Goal: Find contact information: Find contact information

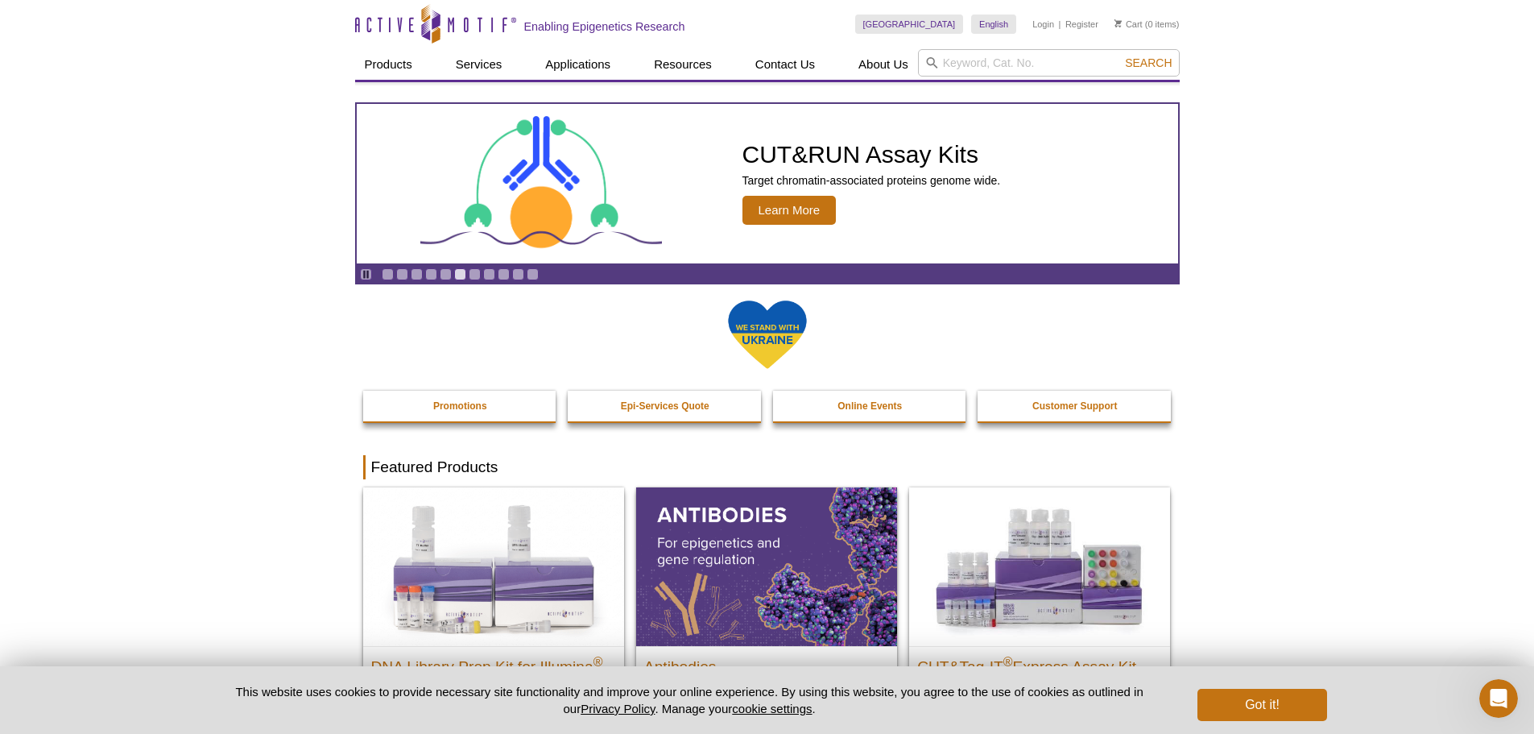
click at [766, 309] on img at bounding box center [767, 335] width 81 height 72
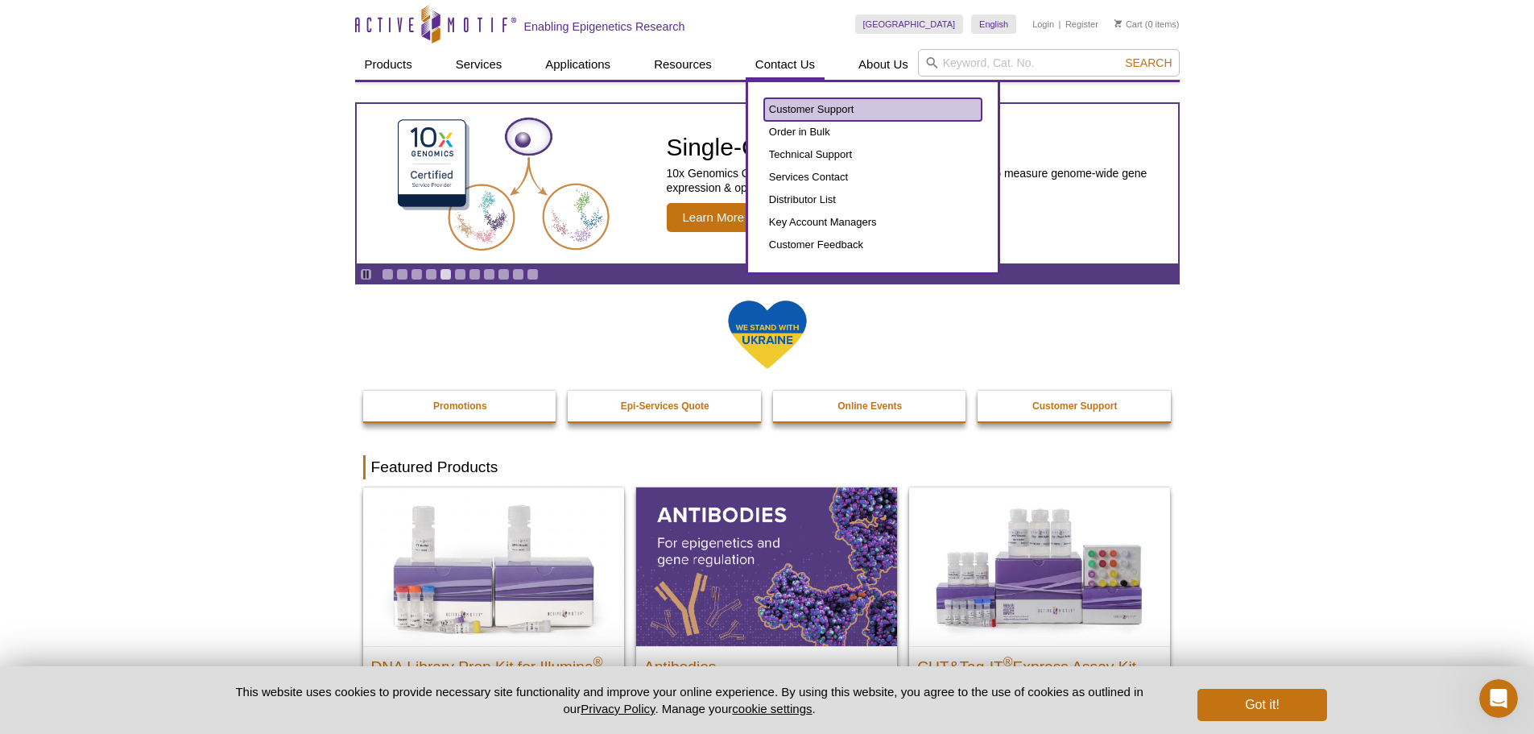
click at [805, 102] on link "Customer Support" at bounding box center [872, 109] width 217 height 23
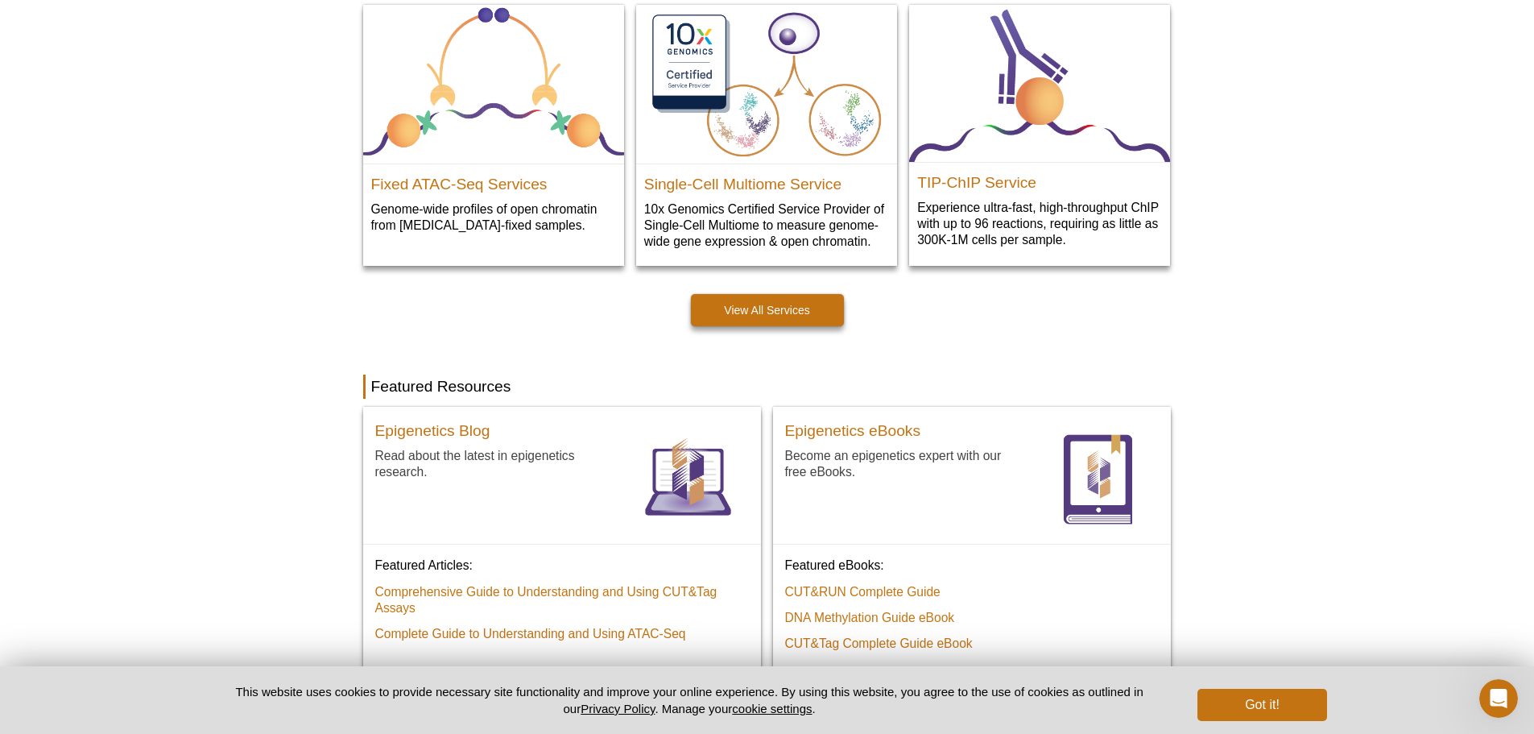
scroll to position [886, 0]
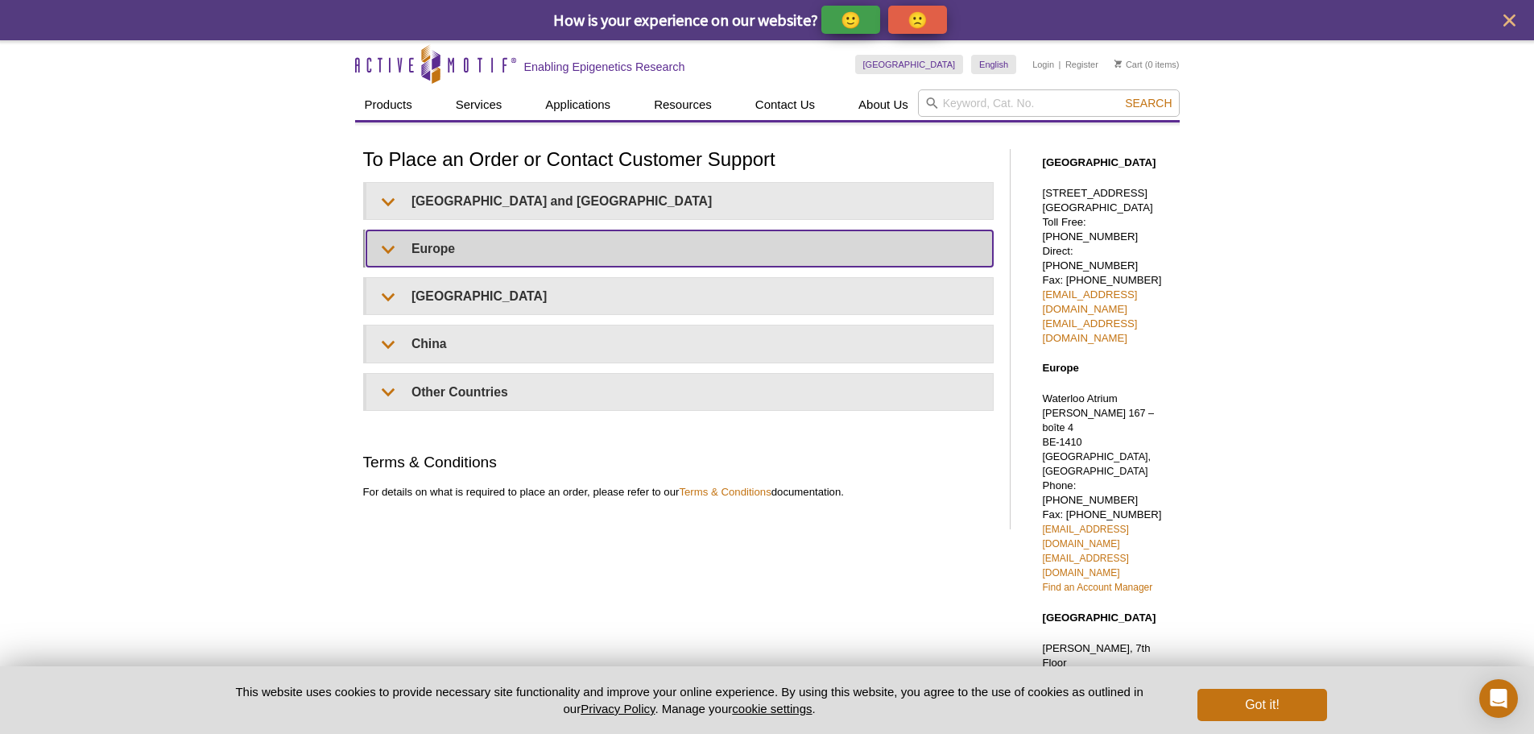
click at [385, 249] on summary "Europe" at bounding box center [680, 248] width 627 height 36
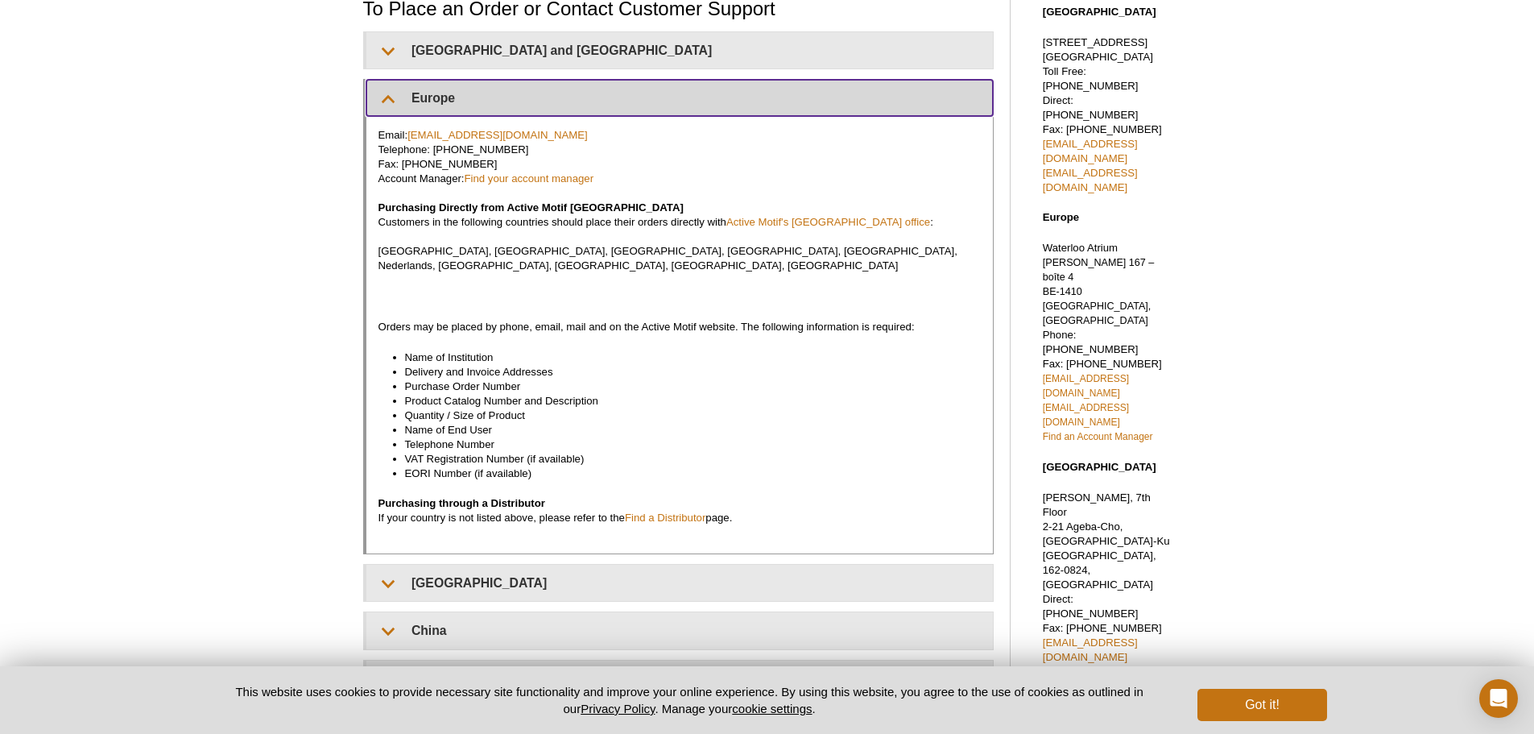
scroll to position [161, 0]
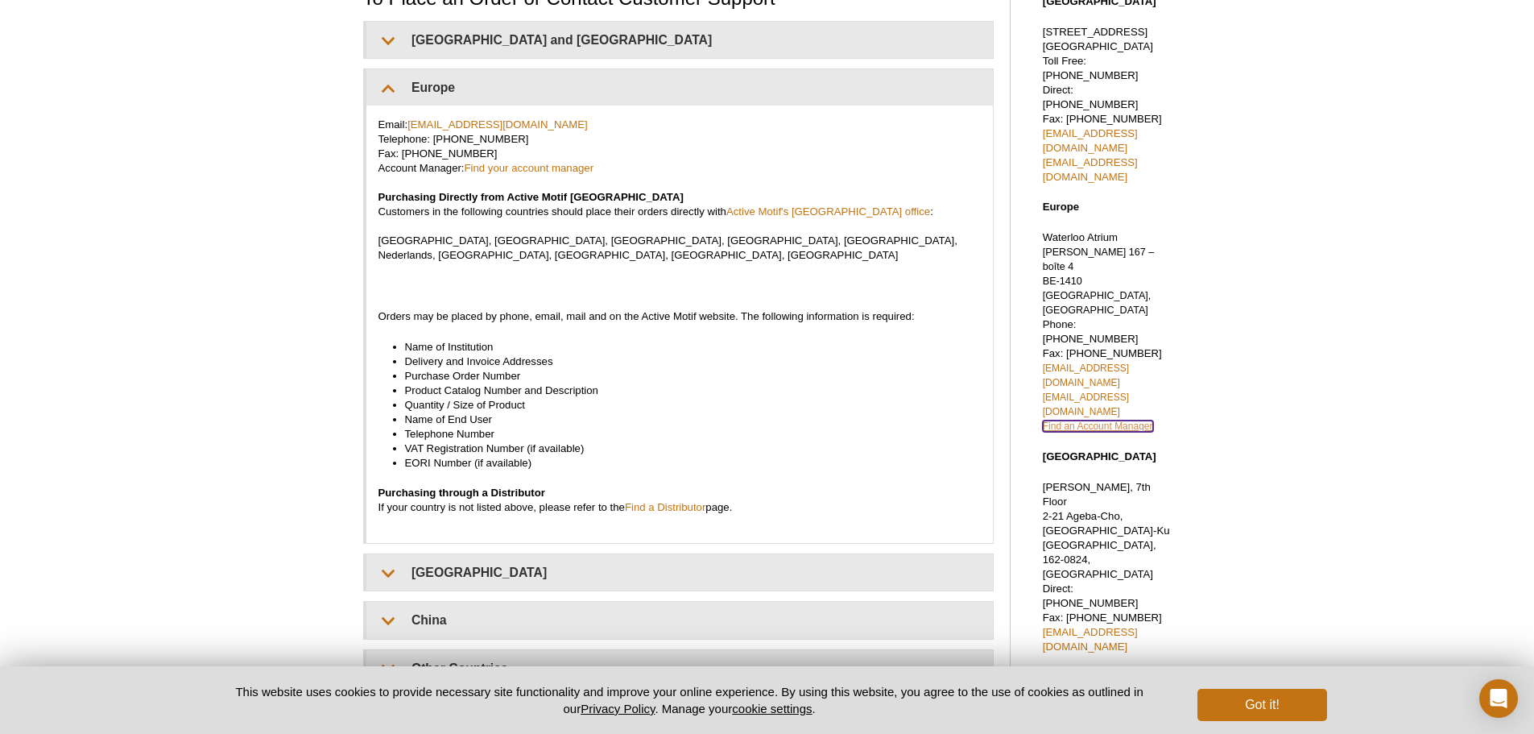
click at [1124, 420] on link "Find an Account Manager" at bounding box center [1098, 425] width 110 height 11
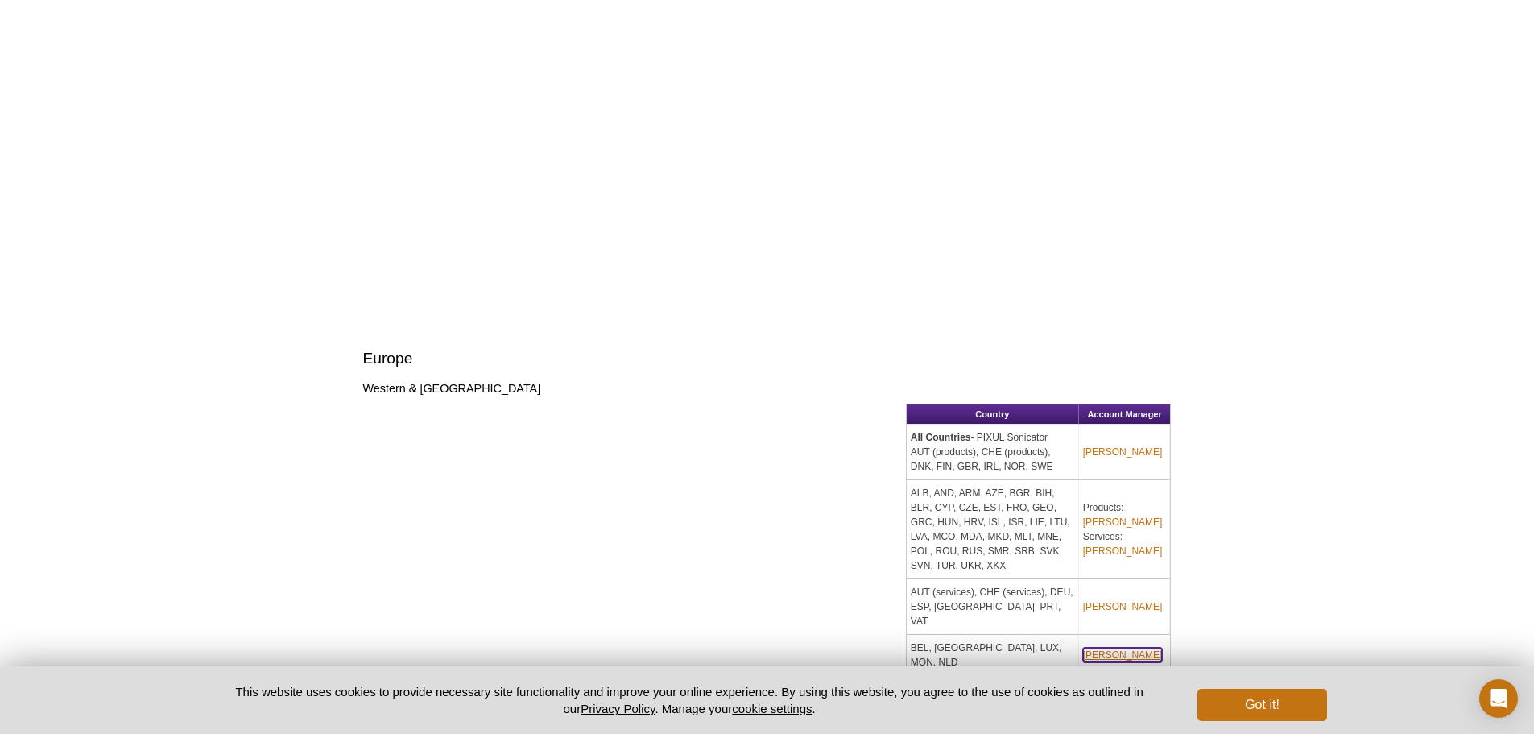
click at [1124, 648] on link "[PERSON_NAME]" at bounding box center [1123, 655] width 80 height 14
click at [1133, 648] on link "Clement Proux" at bounding box center [1123, 655] width 80 height 14
click at [1130, 648] on link "Clement Proux" at bounding box center [1123, 655] width 80 height 14
click at [1133, 648] on link "Clement Proux" at bounding box center [1123, 655] width 80 height 14
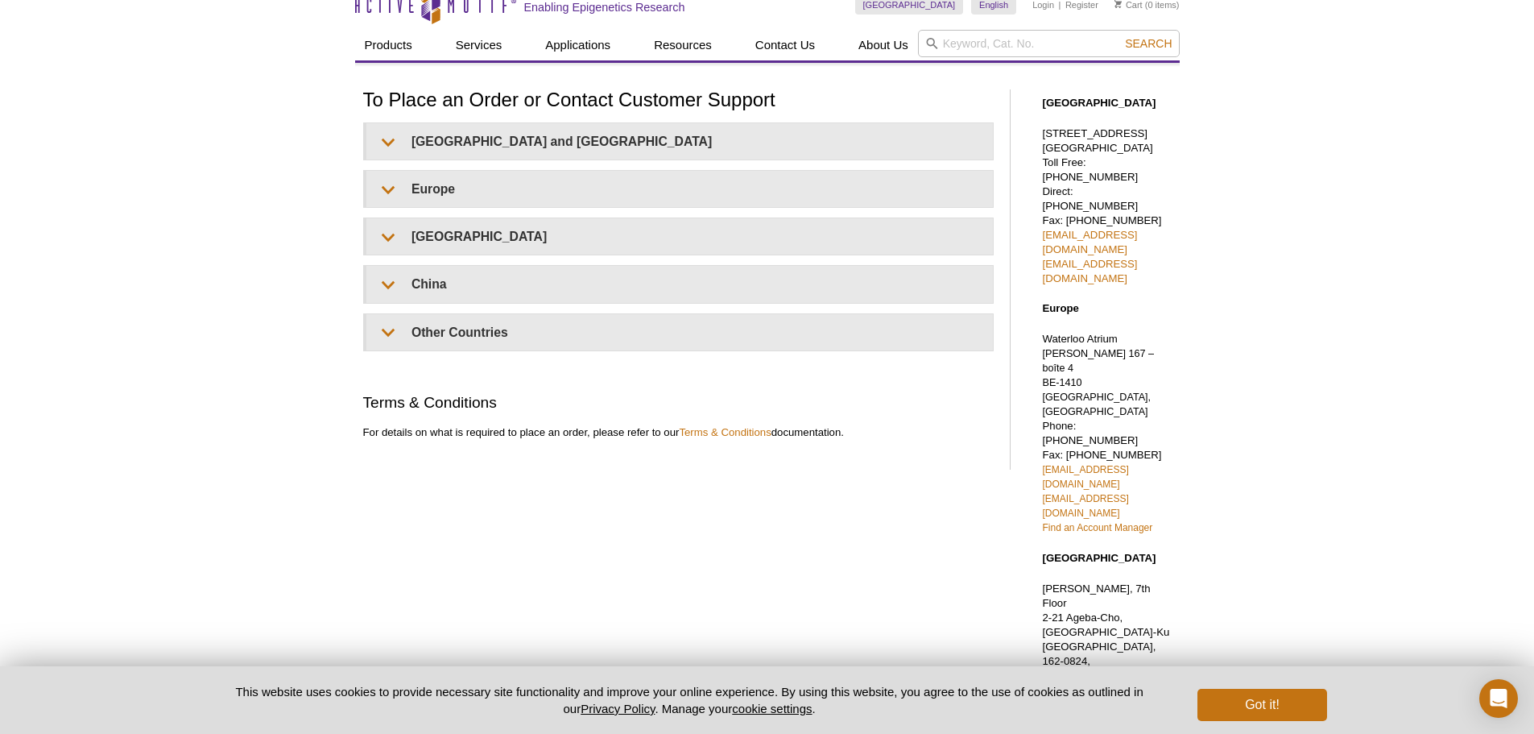
scroll to position [52, 0]
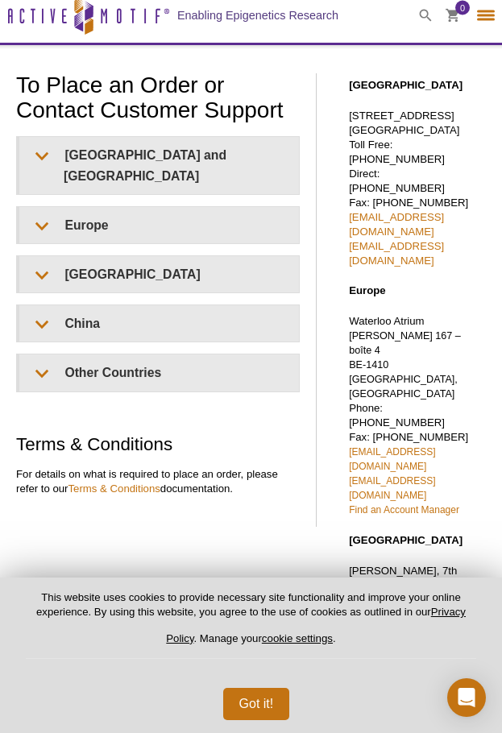
select select "[GEOGRAPHIC_DATA]"
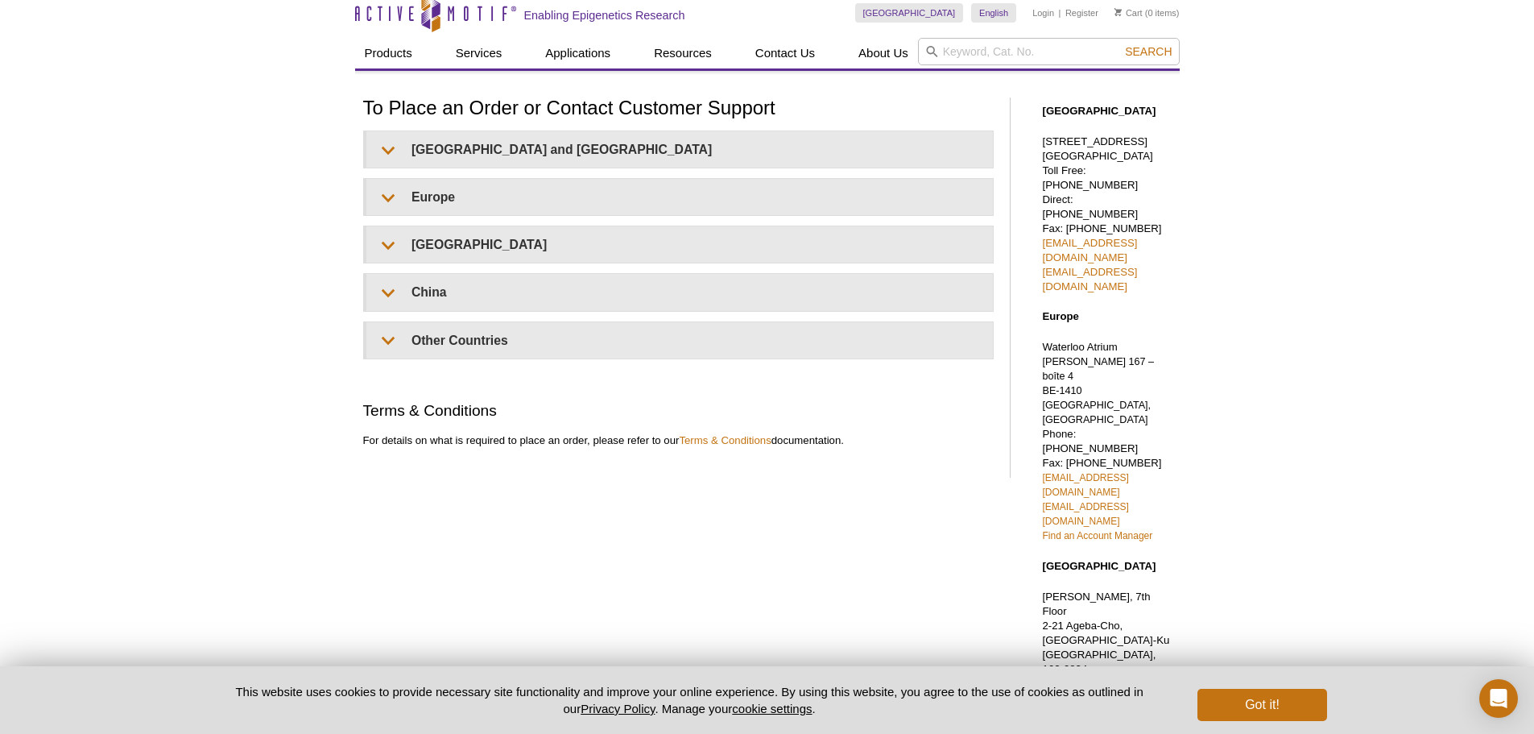
drag, startPoint x: 1167, startPoint y: 345, endPoint x: 1079, endPoint y: 346, distance: 87.8
click at [1079, 346] on p "Waterloo Atrium Drève Richelle 167 – boîte 4 BE-1410 Waterloo, Belgium Phone: +…" at bounding box center [1107, 441] width 129 height 203
copy p "+32 (0)2 653 0001"
drag, startPoint x: 1163, startPoint y: 358, endPoint x: 1063, endPoint y: 362, distance: 99.9
click at [1063, 362] on p "Waterloo Atrium Drève Richelle 167 – boîte 4 BE-1410 Waterloo, Belgium Phone: +…" at bounding box center [1107, 441] width 129 height 203
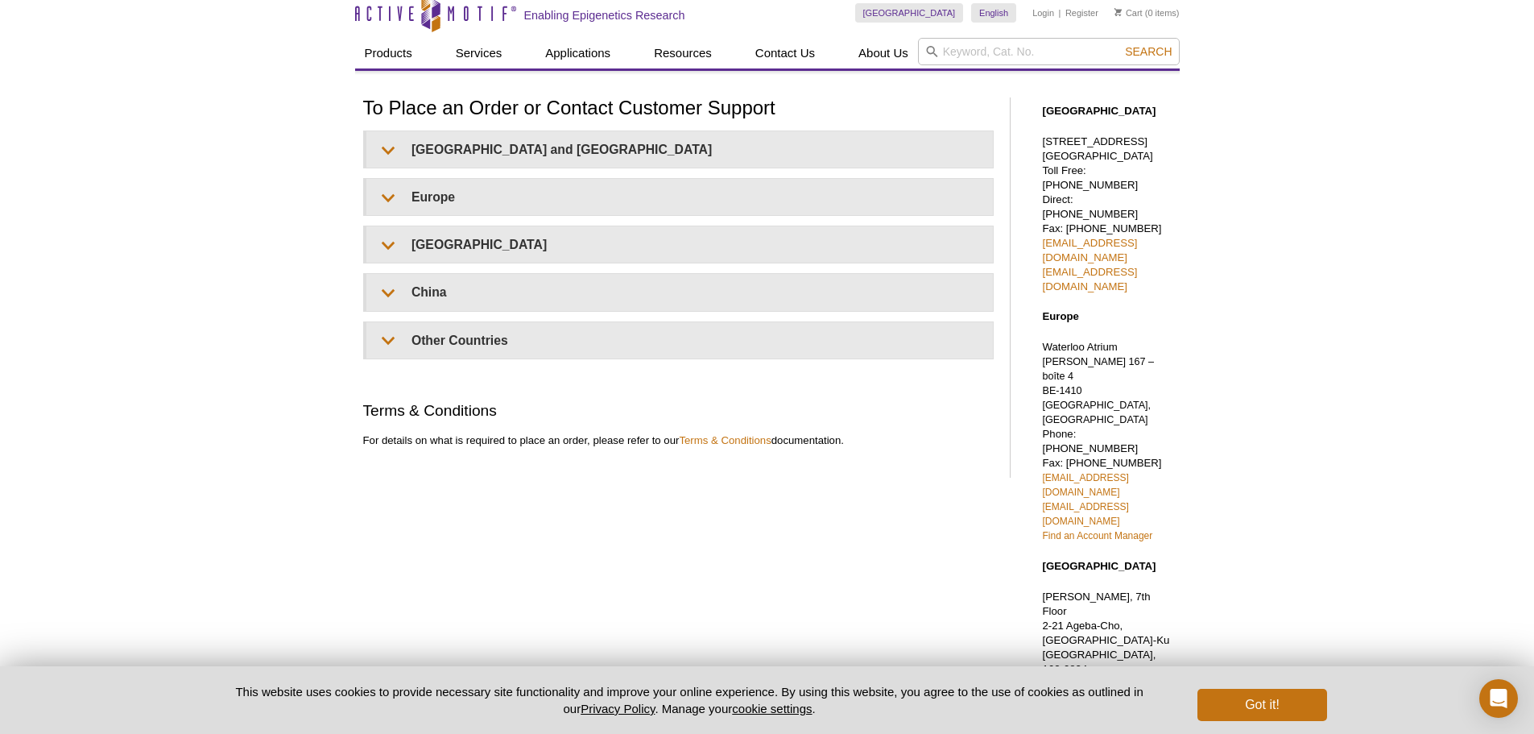
copy p "+32 (0)2 653 0050"
drag, startPoint x: 1177, startPoint y: 377, endPoint x: 1029, endPoint y: 374, distance: 147.4
click at [1029, 374] on div "North America 1914 Palomar Oaks Way, Suite 150 Carlsbad, CA 92008 Toll Free: 87…" at bounding box center [1103, 536] width 153 height 897
copy link "euro-orders@activemotif.com"
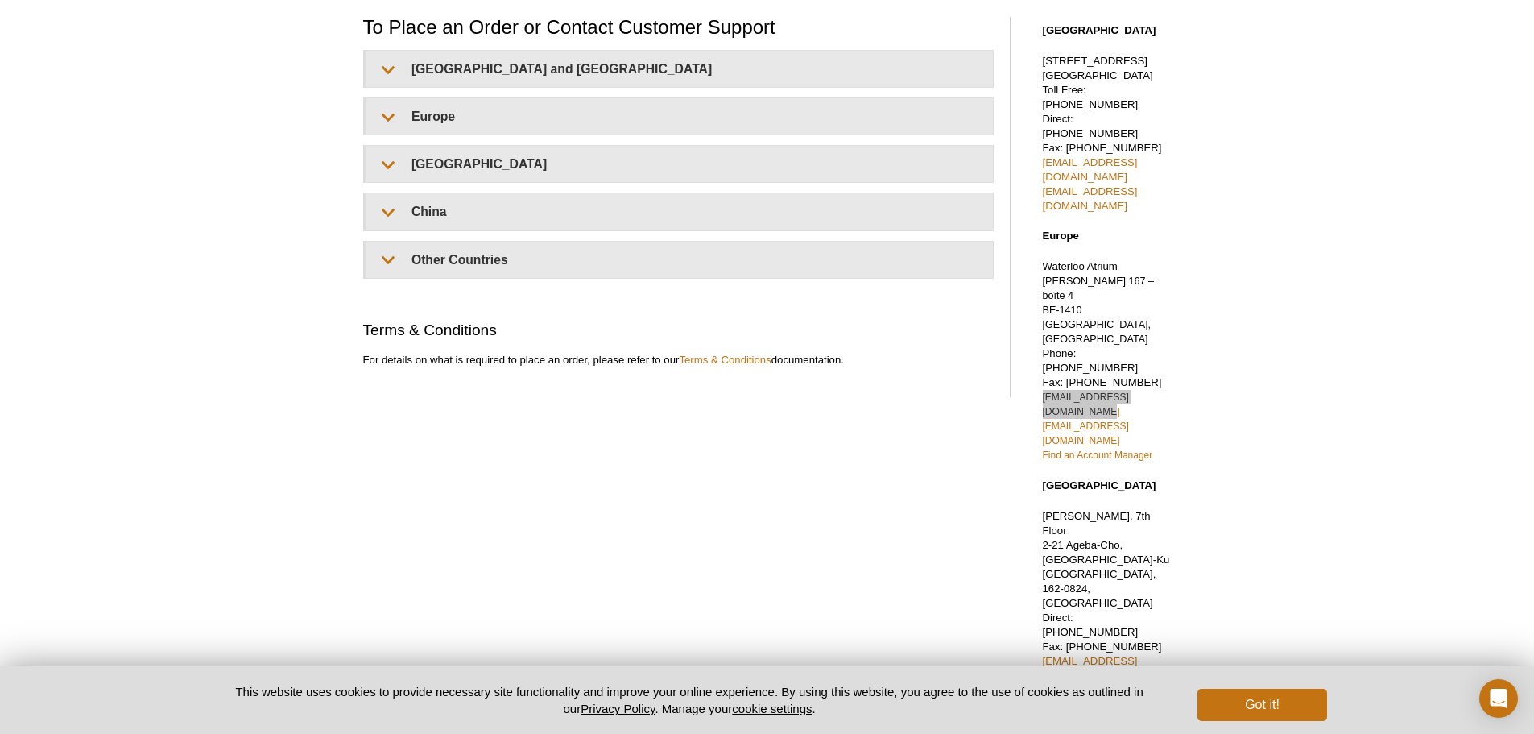
scroll to position [219, 0]
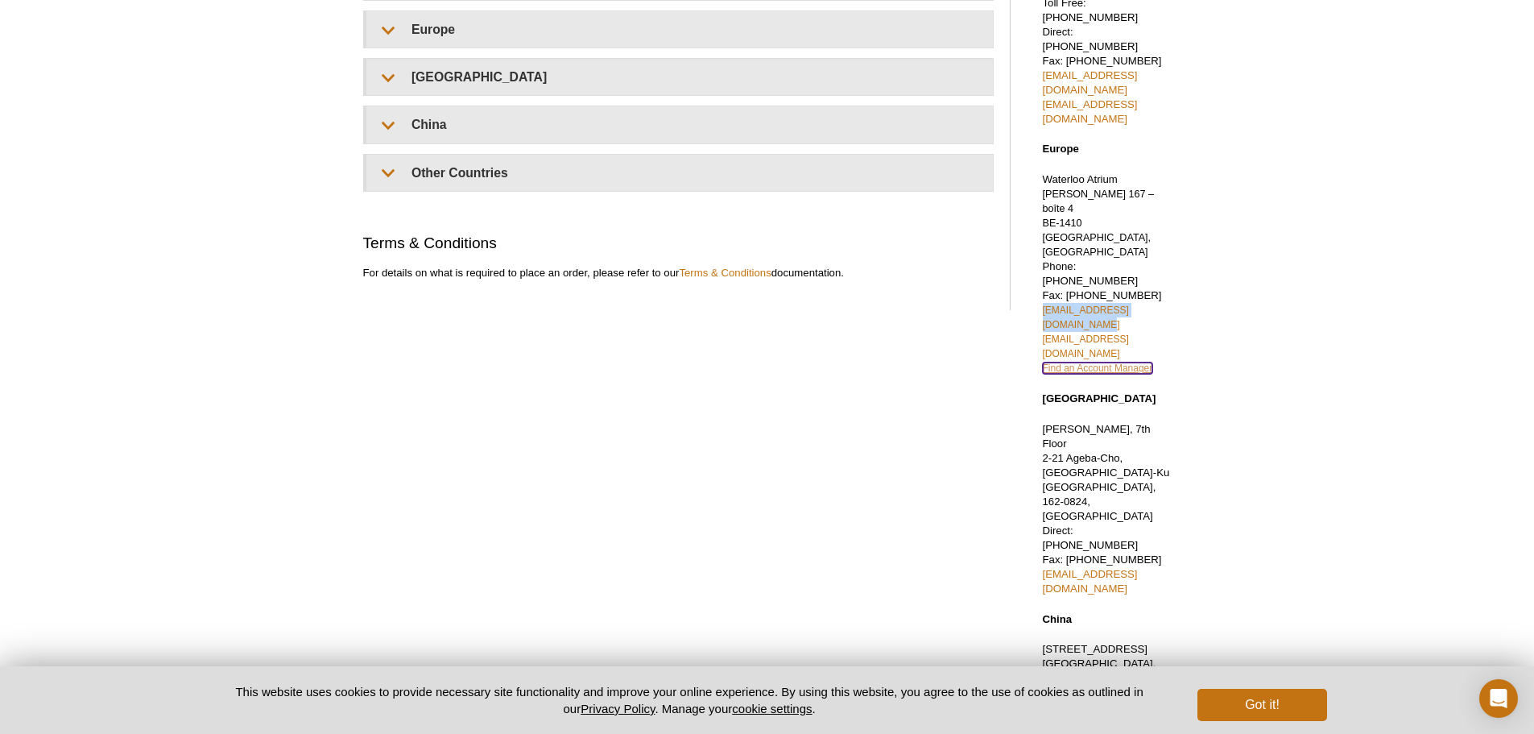
click at [1135, 362] on link "Find an Account Manager" at bounding box center [1098, 367] width 110 height 11
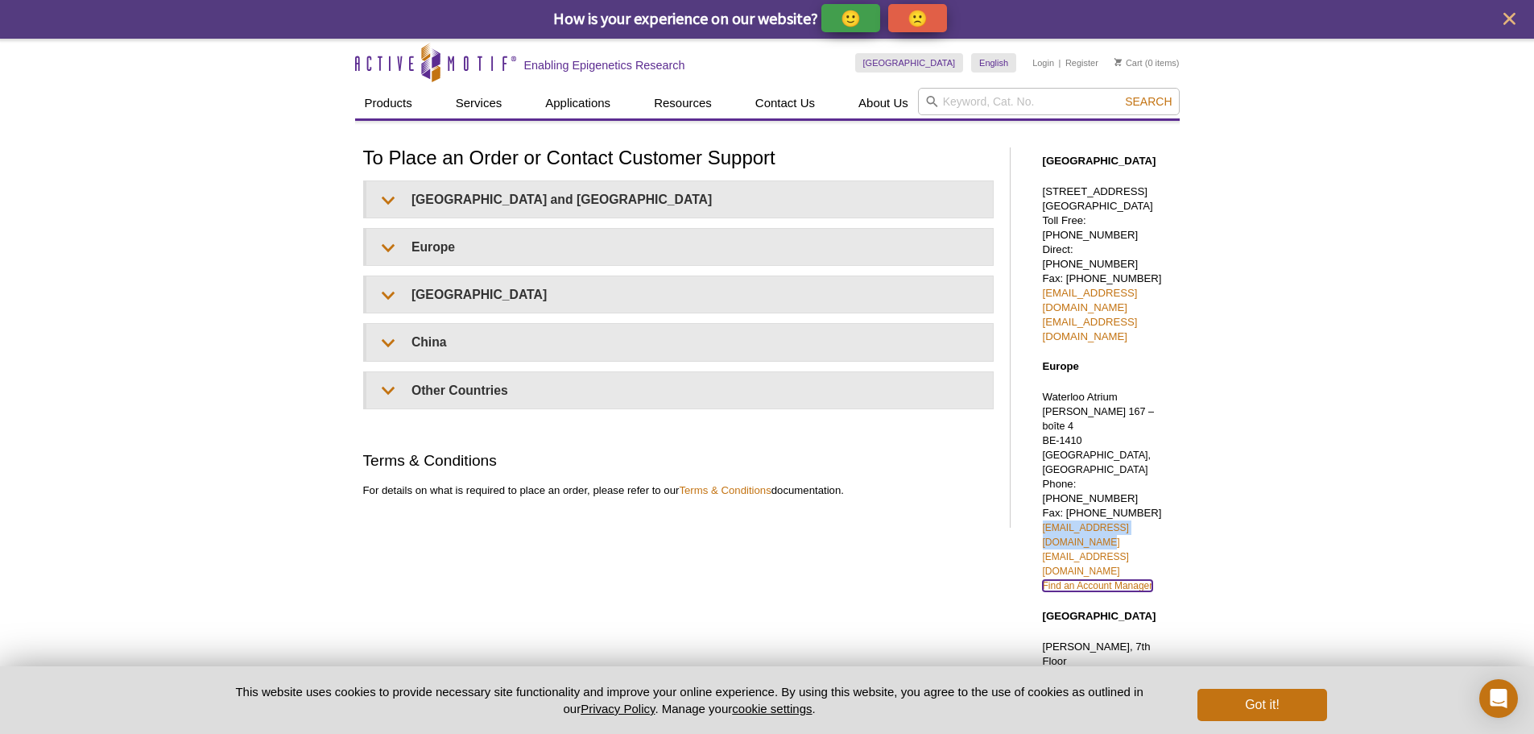
scroll to position [0, 0]
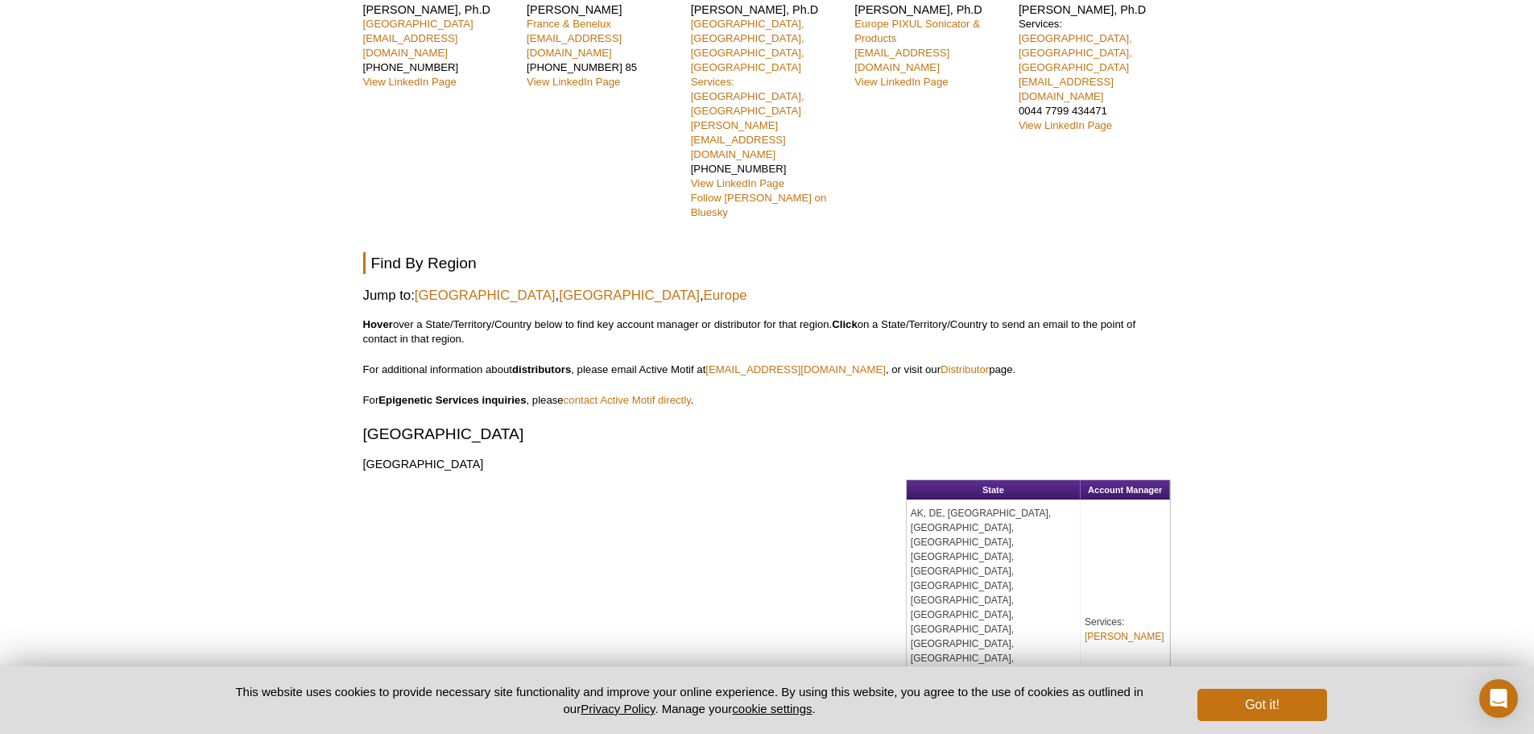
scroll to position [781, 0]
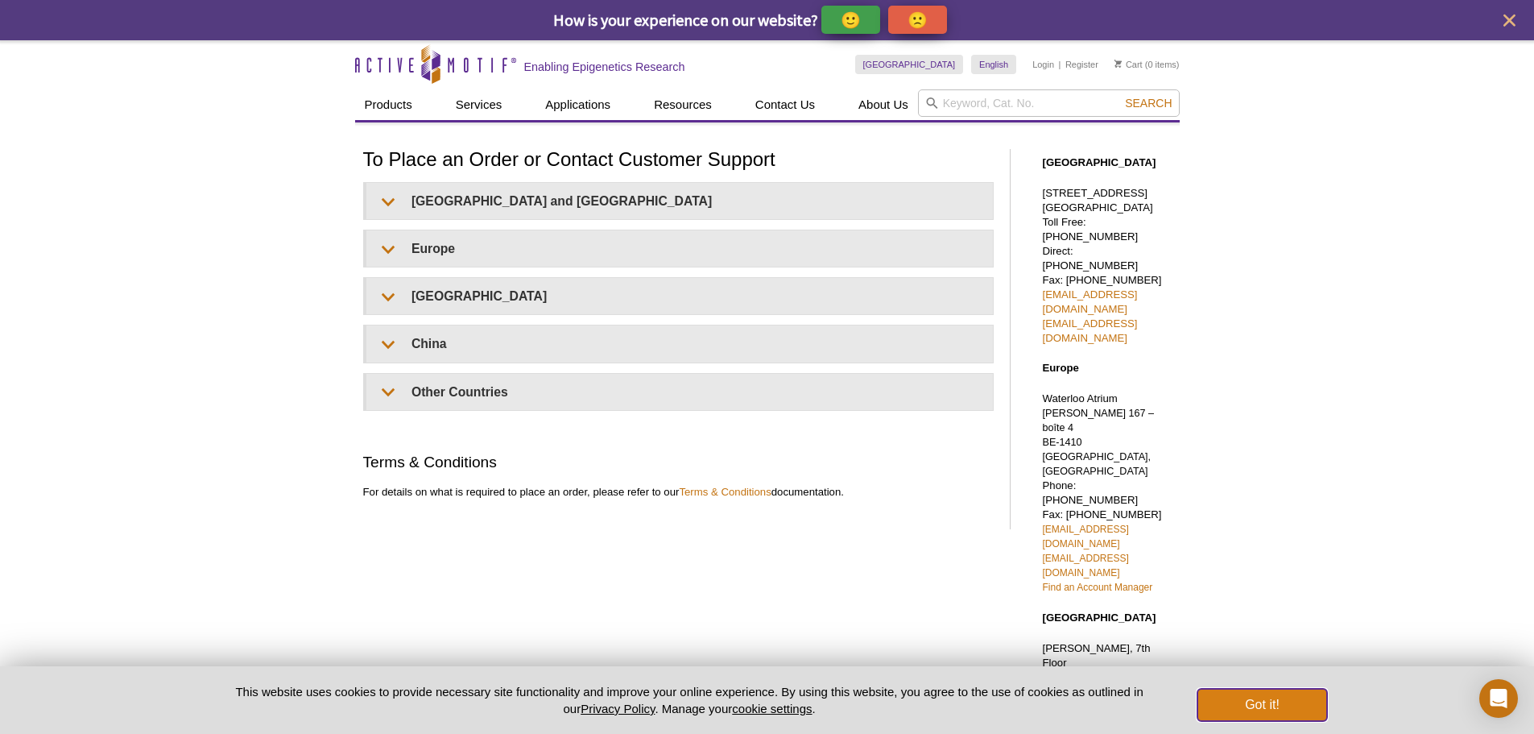
click at [1240, 710] on button "Got it!" at bounding box center [1262, 705] width 129 height 32
